Goal: Information Seeking & Learning: Check status

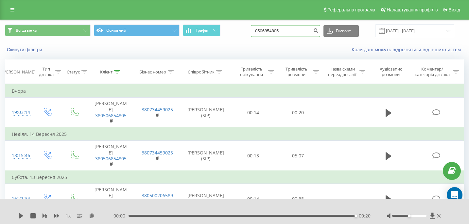
drag, startPoint x: 303, startPoint y: 28, endPoint x: 246, endPoint y: 31, distance: 56.3
click at [246, 31] on div "Всі дзвінки Основний Графік 0506854805 Експорт .csv .xls .xlsx 19.06.2025 - 19.…" at bounding box center [234, 31] width 459 height 13
paste input "4915237851033"
type input "4915237851033"
